Goal: Task Accomplishment & Management: Use online tool/utility

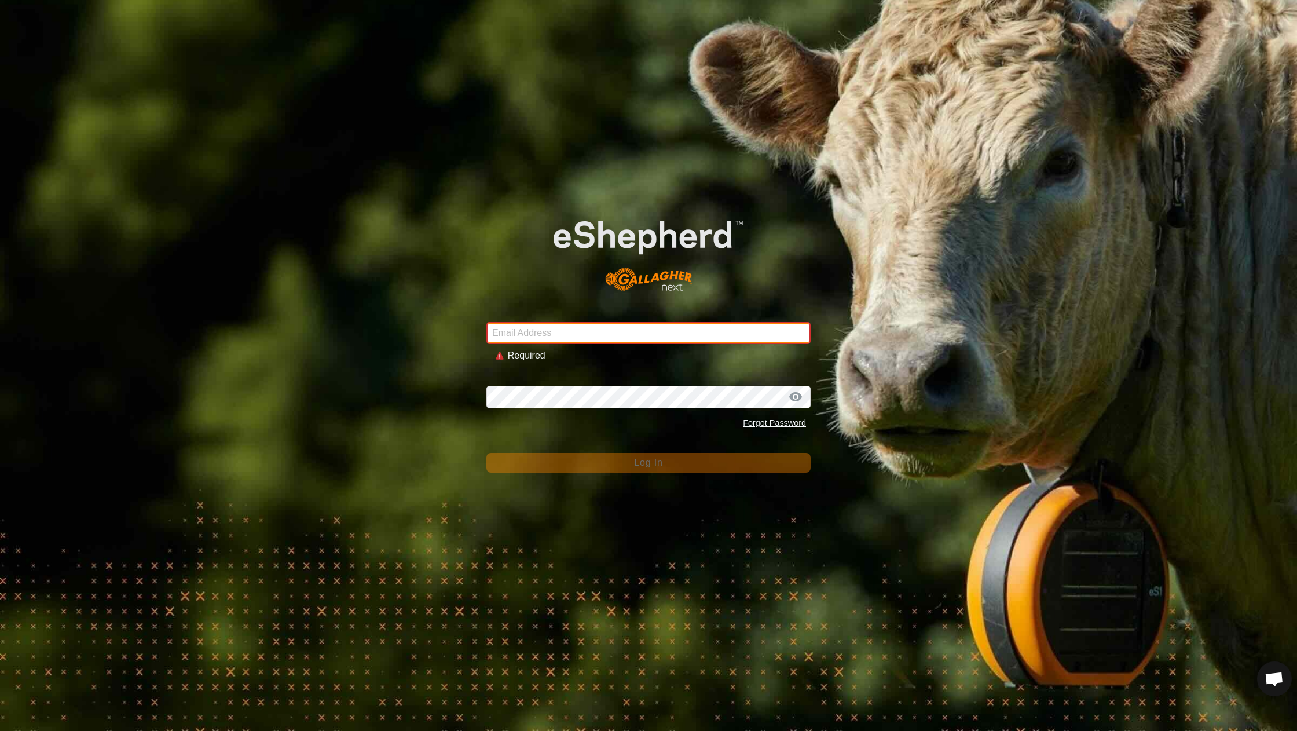
type input "[EMAIL_ADDRESS][DOMAIN_NAME]"
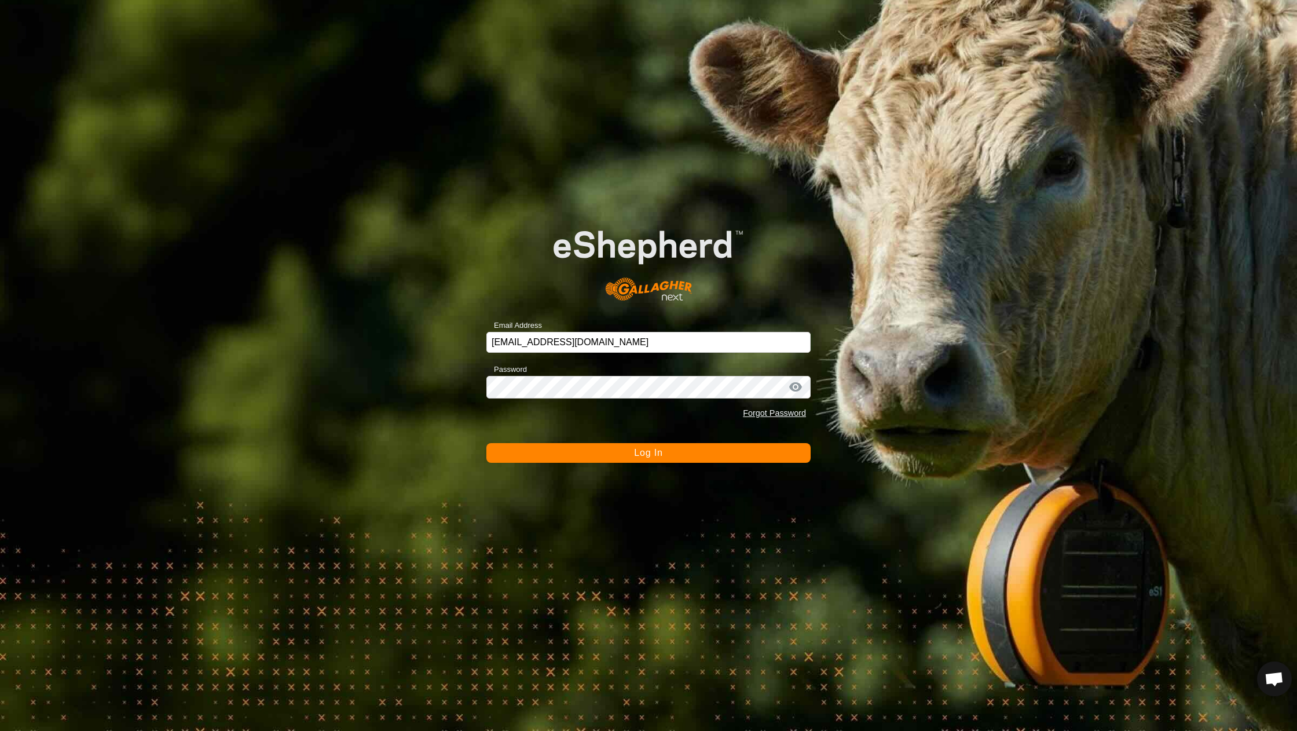
click at [575, 458] on button "Log In" at bounding box center [649, 453] width 324 height 20
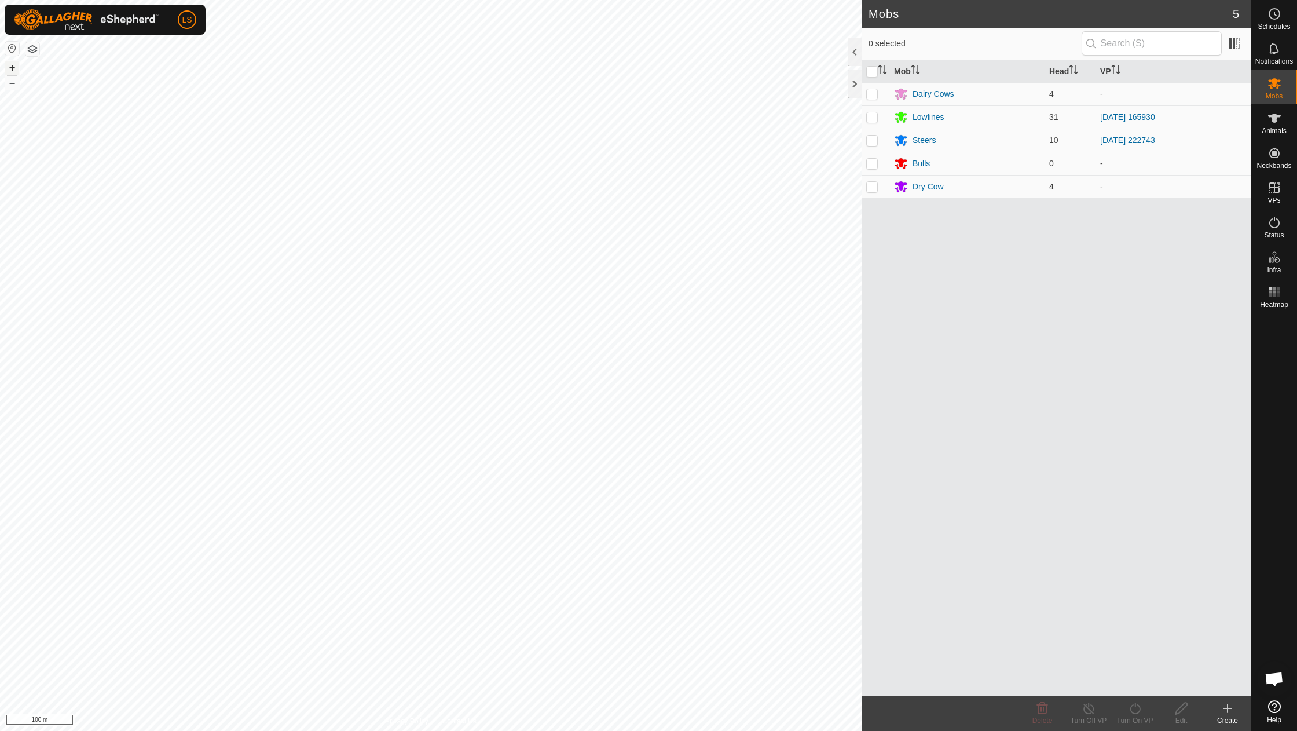
click at [12, 65] on button "+" at bounding box center [12, 68] width 14 height 14
click at [1275, 189] on link "In Rotation" at bounding box center [1247, 188] width 99 height 23
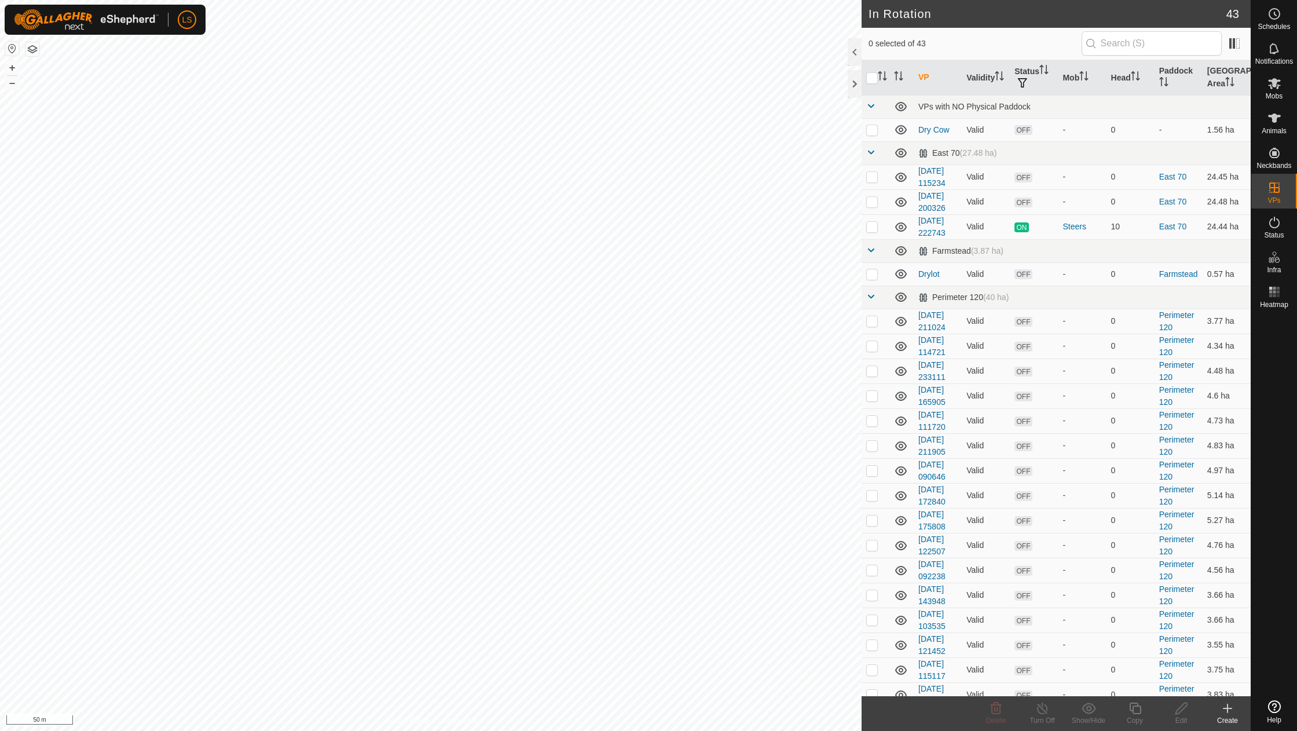
click at [1229, 711] on icon at bounding box center [1228, 708] width 14 height 14
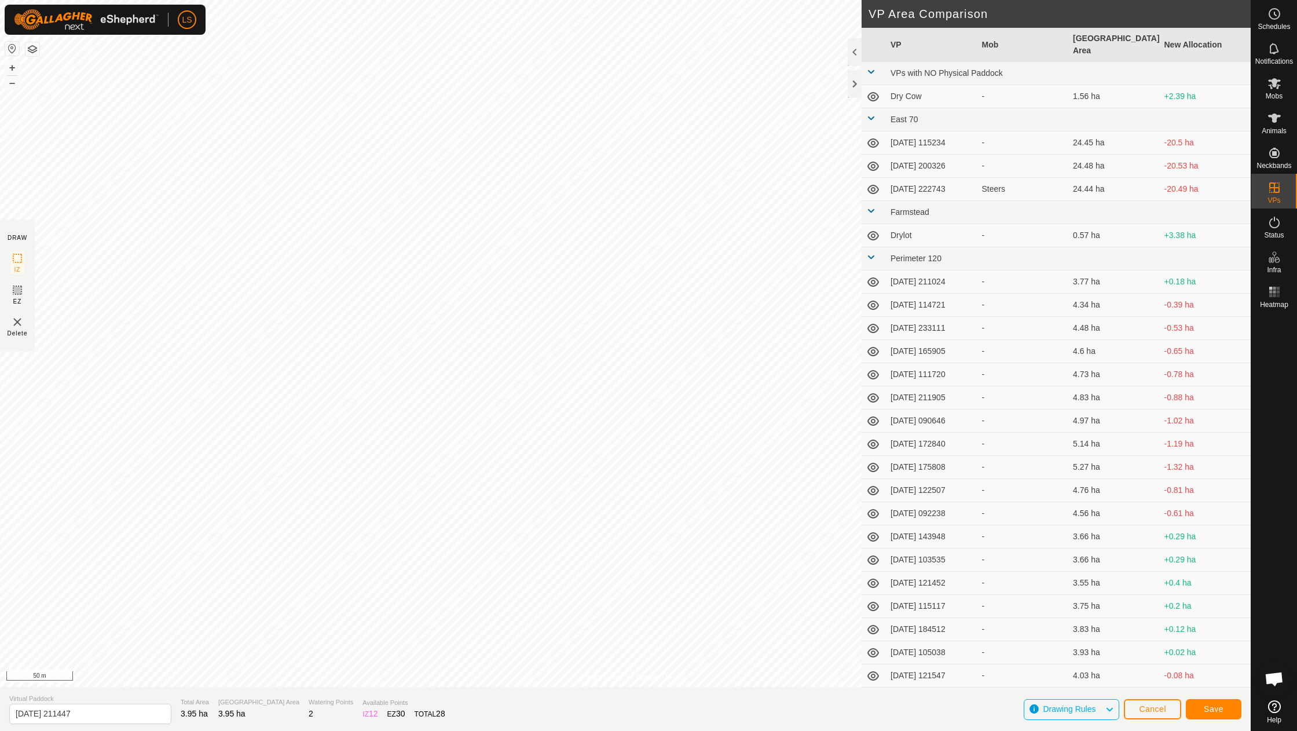
click at [1208, 698] on div "Save" at bounding box center [1214, 709] width 56 height 28
click at [1208, 707] on span "Save" at bounding box center [1214, 708] width 20 height 9
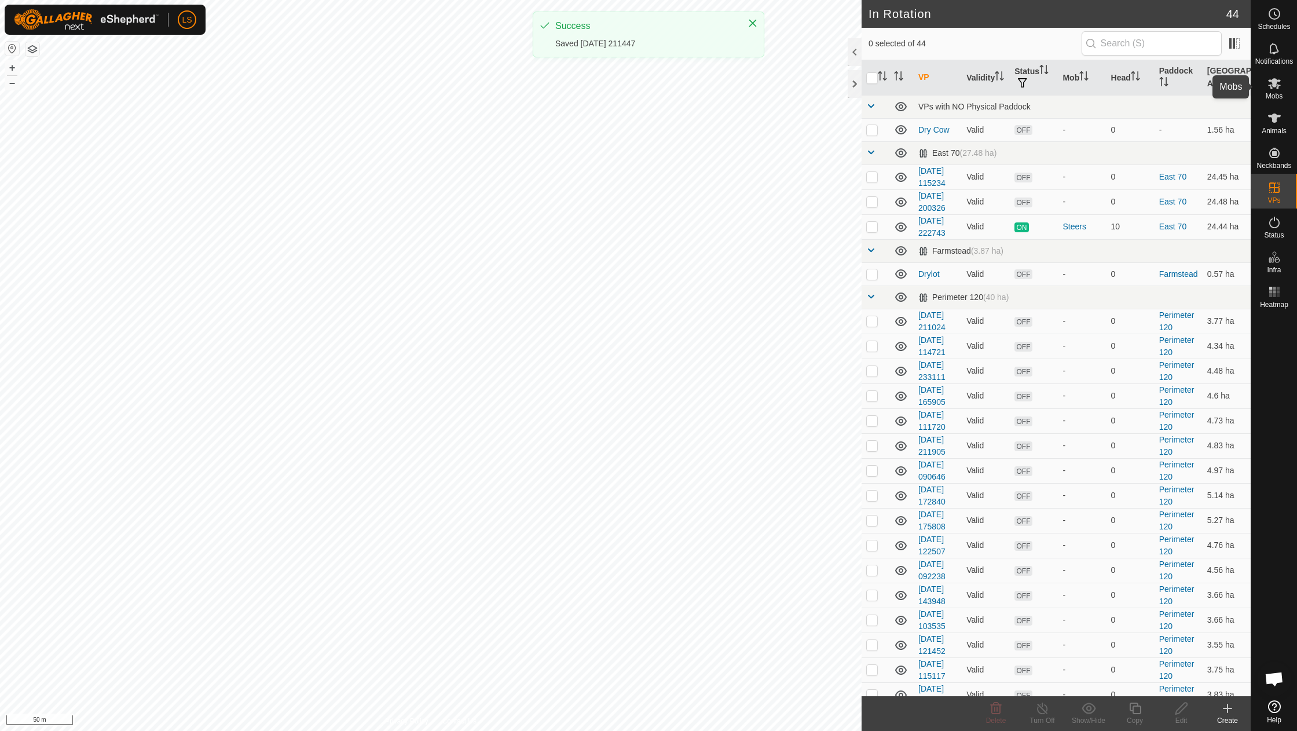
click at [1274, 91] on es-mob-svg-icon at bounding box center [1274, 83] width 21 height 19
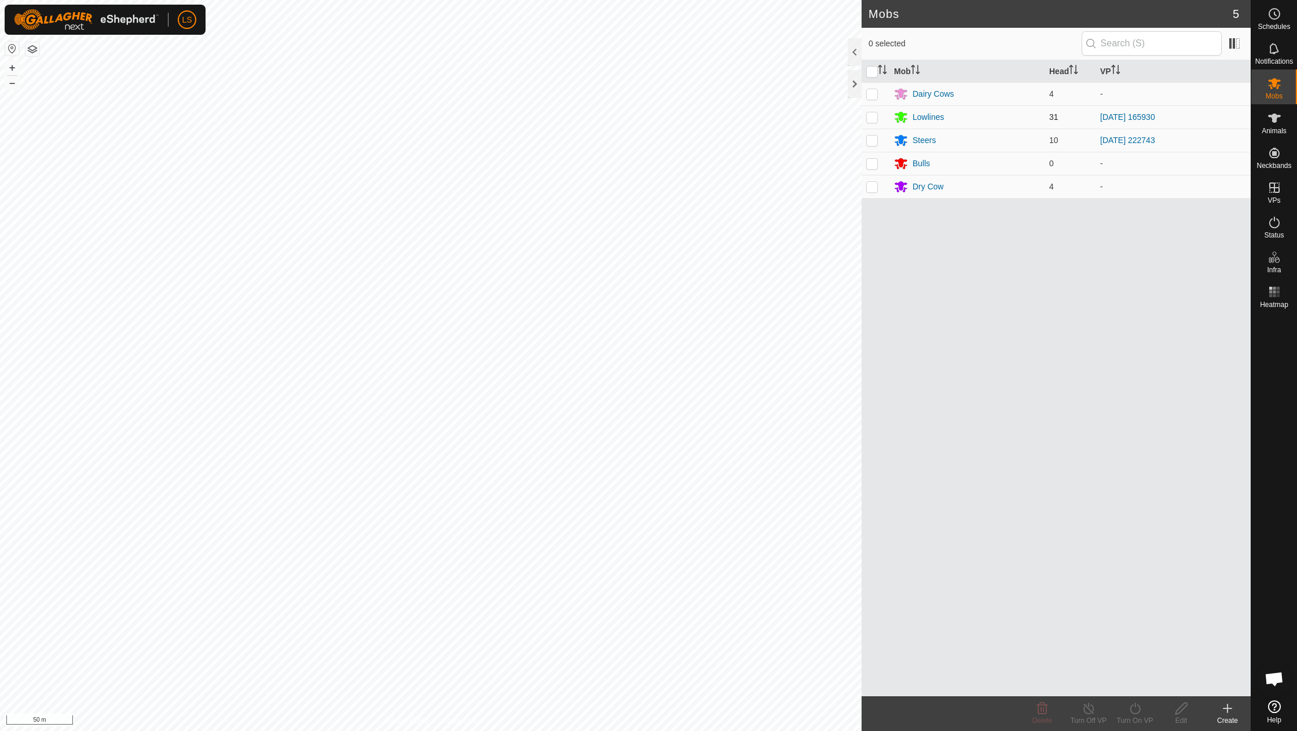
click at [871, 115] on p-checkbox at bounding box center [872, 116] width 12 height 9
checkbox input "true"
click at [1138, 710] on icon at bounding box center [1135, 708] width 14 height 14
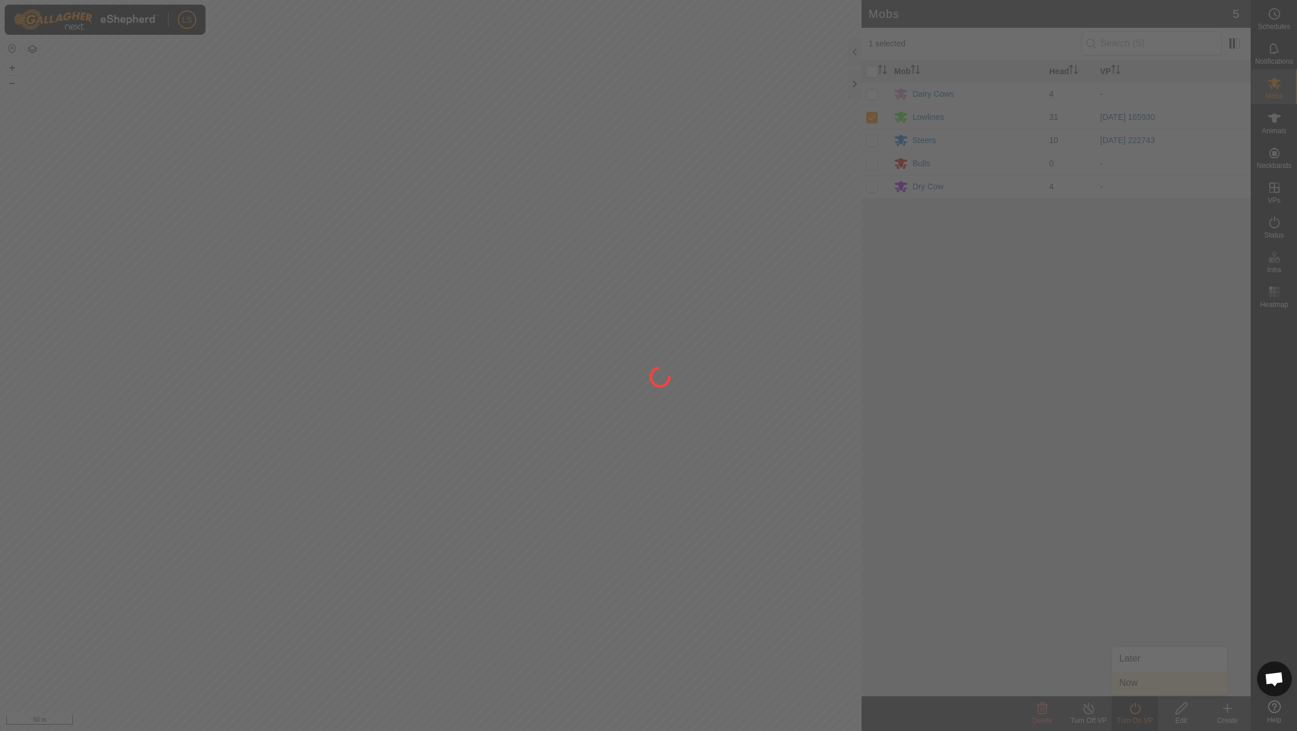
click at [1140, 684] on div at bounding box center [648, 365] width 1297 height 731
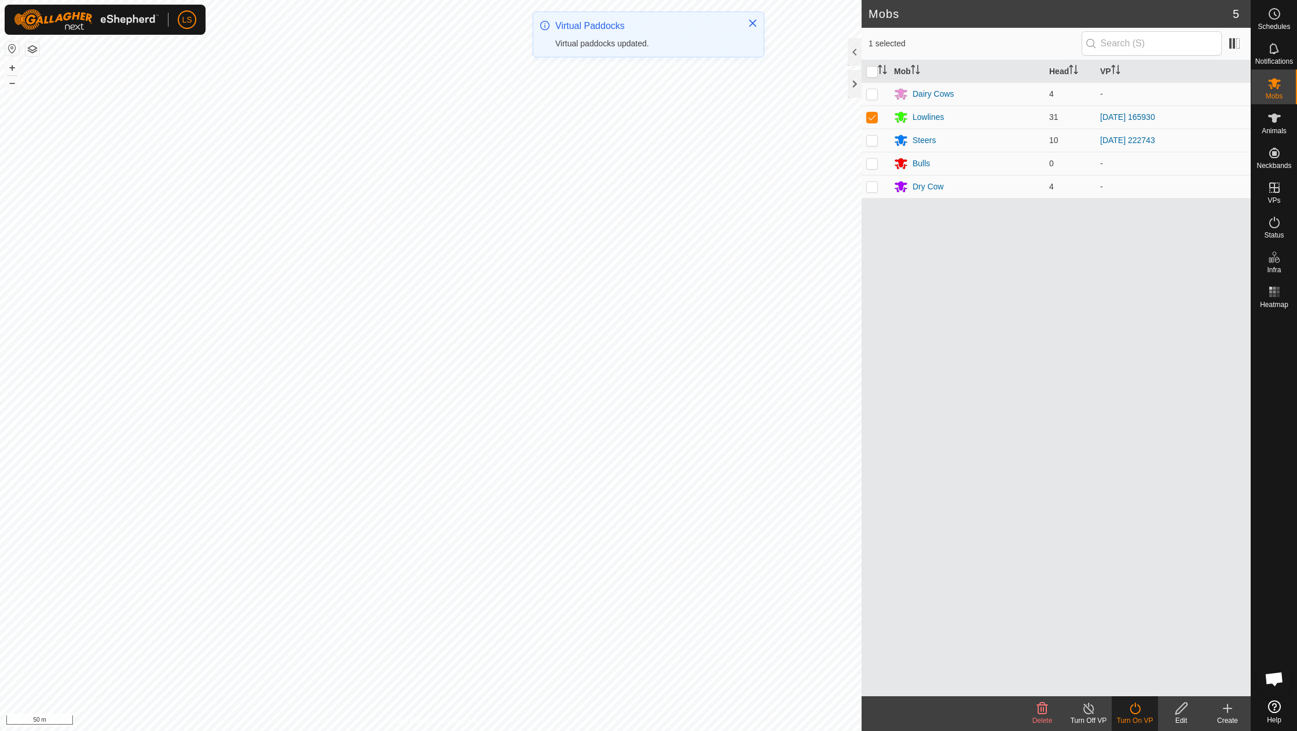
click at [1133, 709] on icon at bounding box center [1135, 708] width 14 height 14
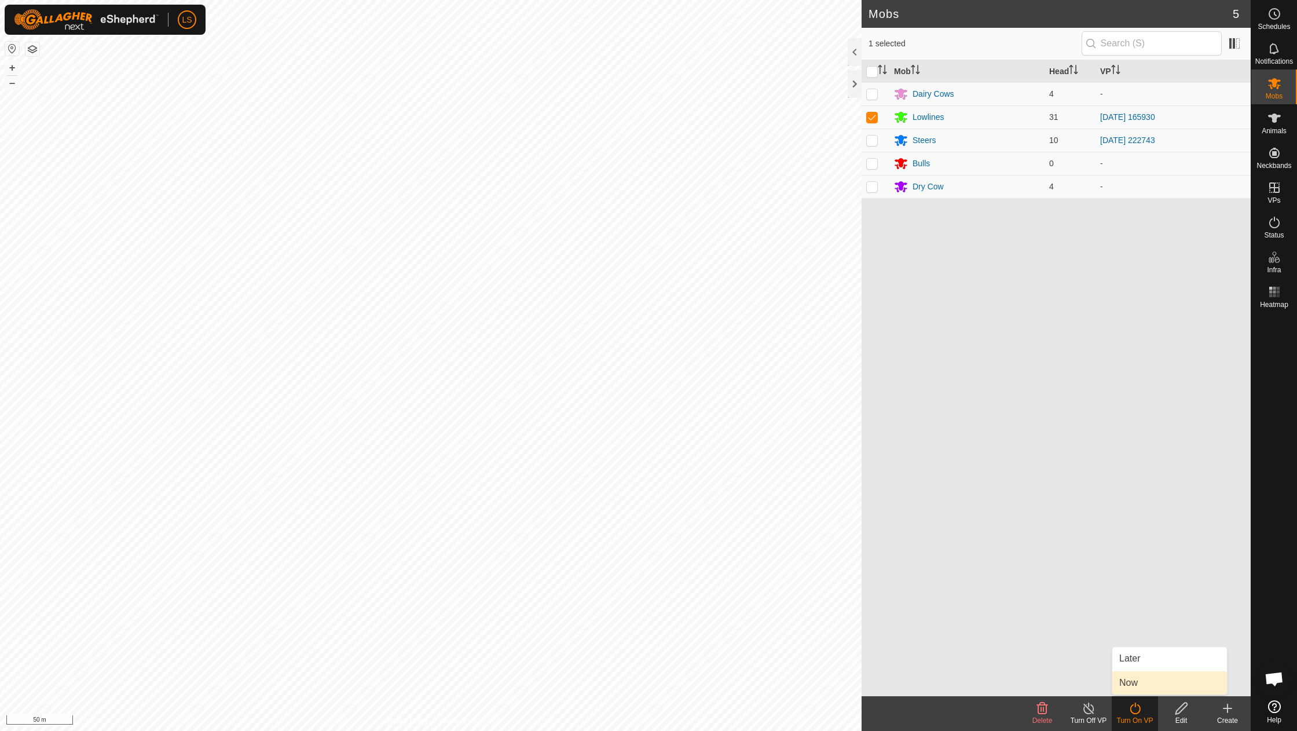
click at [1136, 687] on link "Now" at bounding box center [1170, 682] width 115 height 23
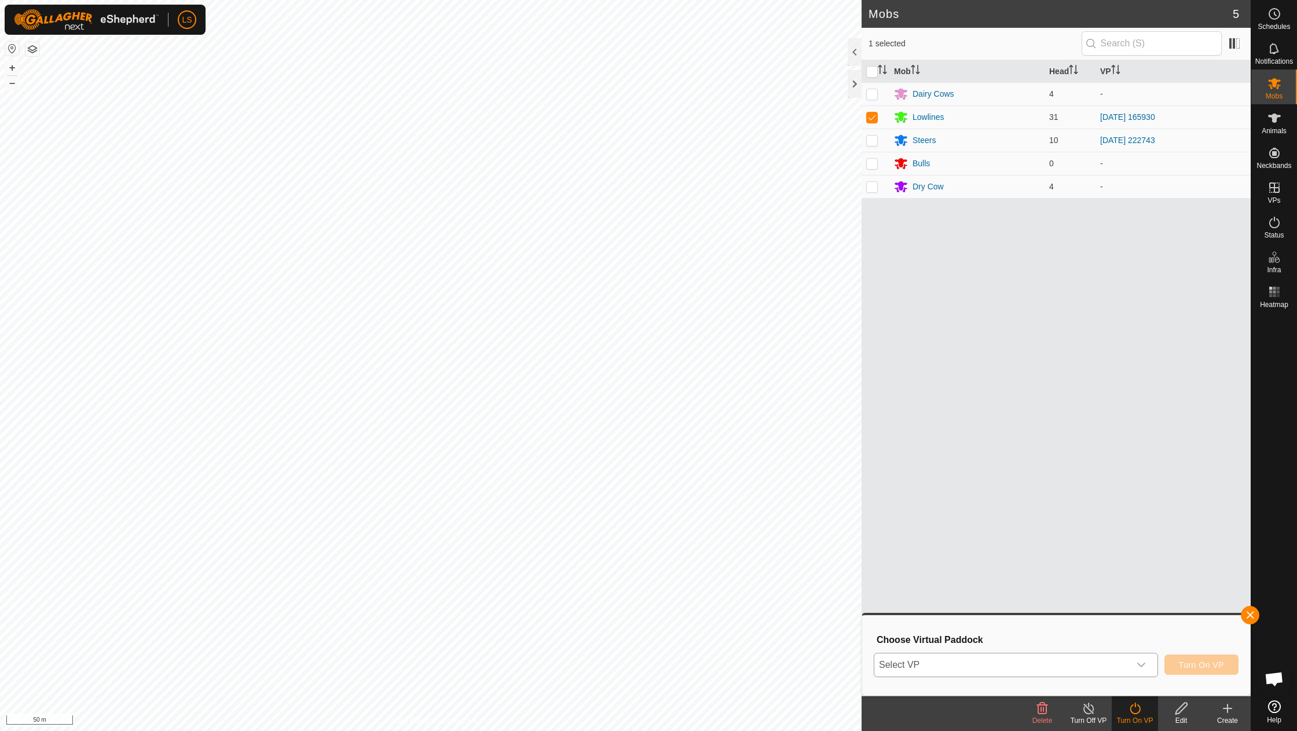
click at [1145, 665] on icon "dropdown trigger" at bounding box center [1141, 664] width 9 height 9
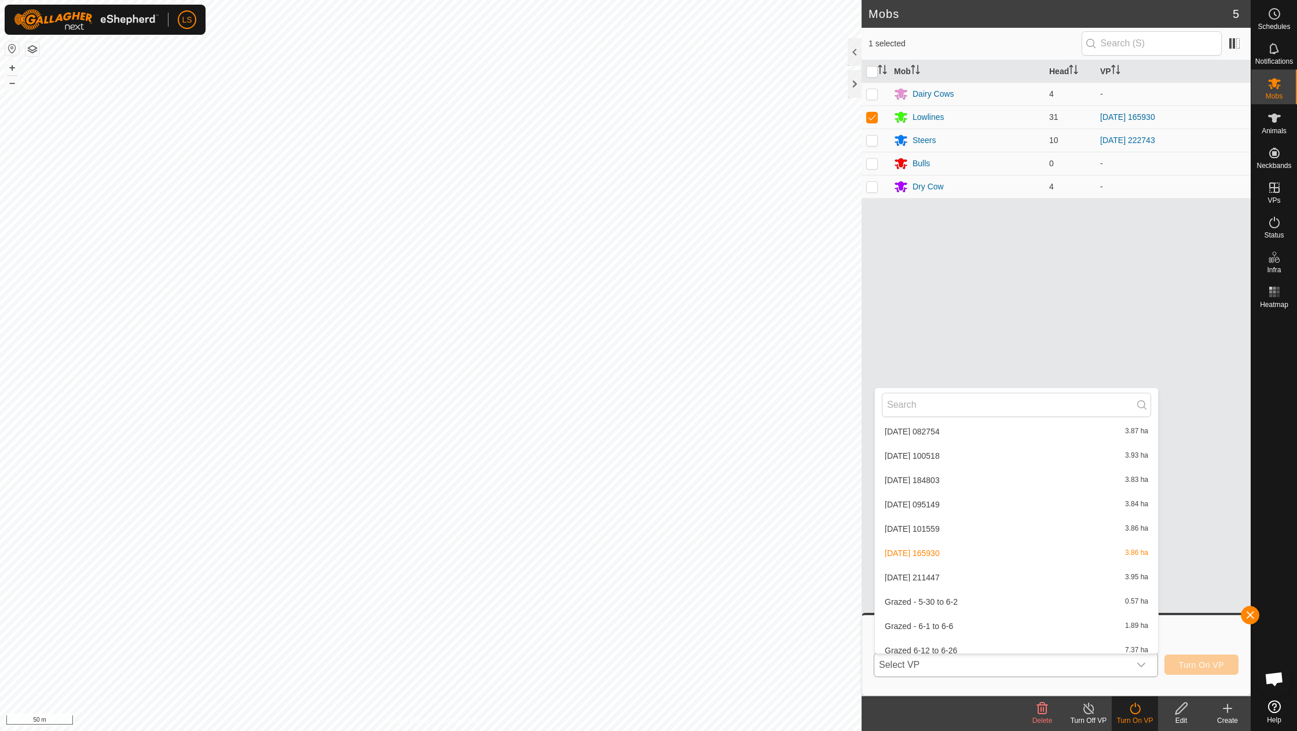
scroll to position [726, 0]
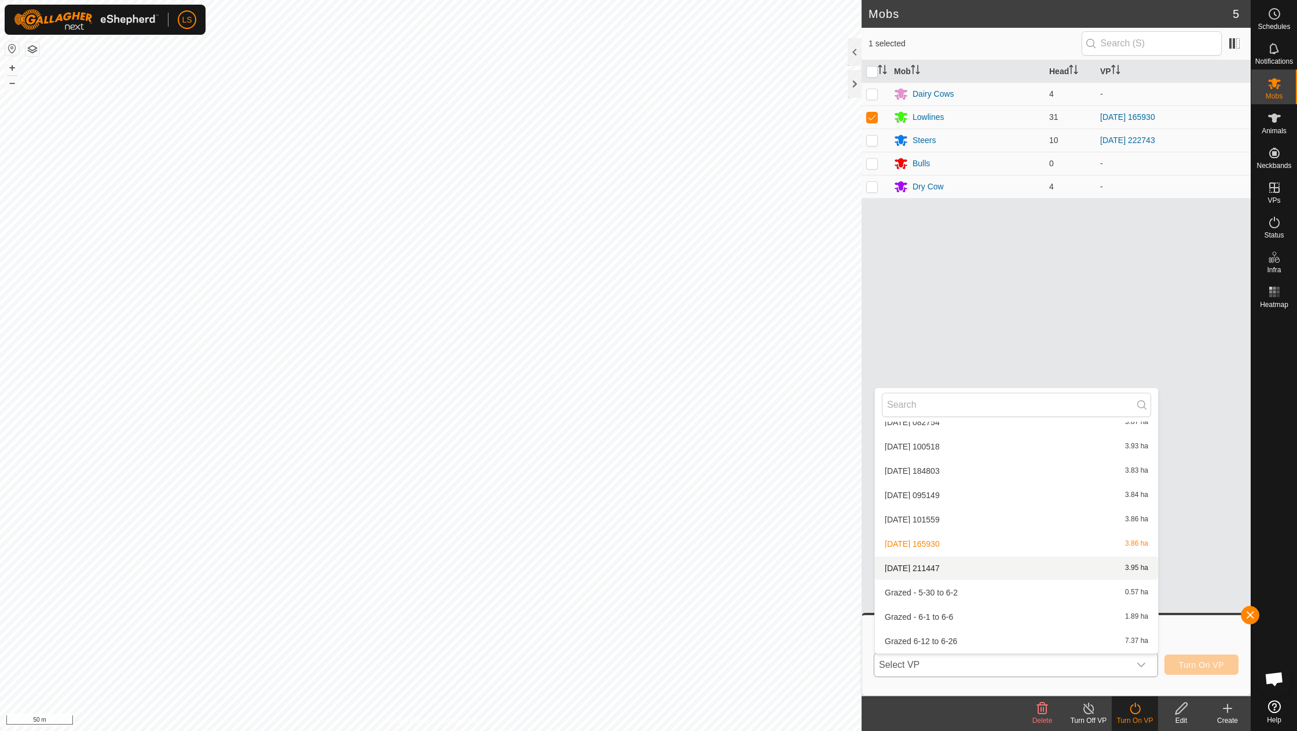
click at [920, 557] on li "[DATE] 211447 3.95 ha" at bounding box center [1016, 568] width 283 height 23
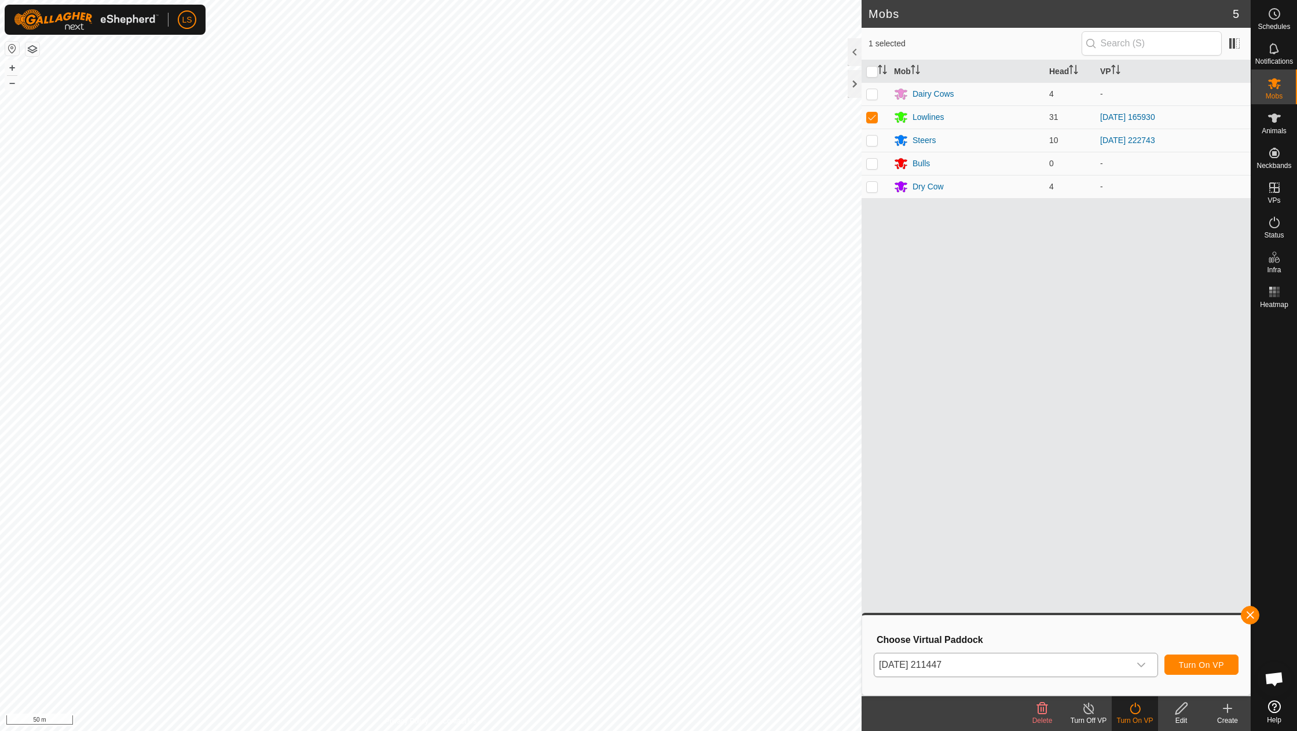
click at [1182, 666] on span "Turn On VP" at bounding box center [1201, 664] width 45 height 9
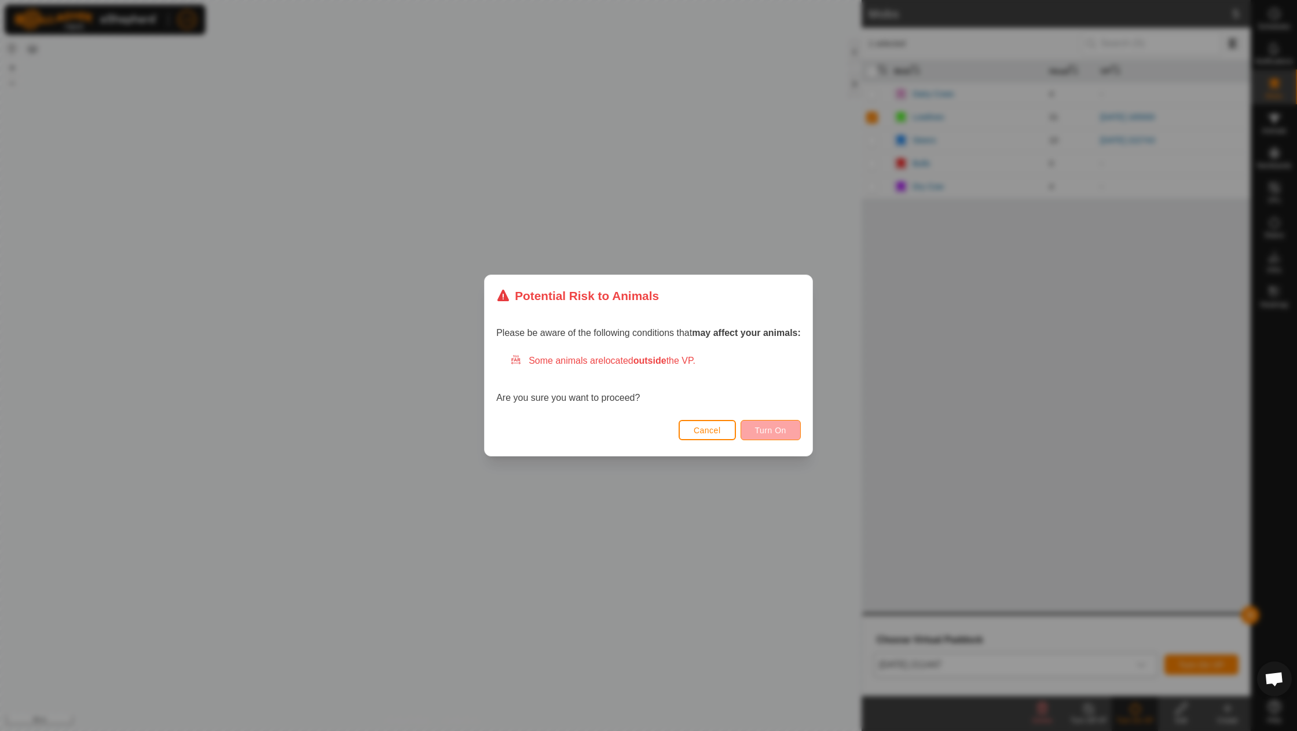
click at [765, 431] on span "Turn On" at bounding box center [770, 430] width 31 height 9
